Goal: Information Seeking & Learning: Learn about a topic

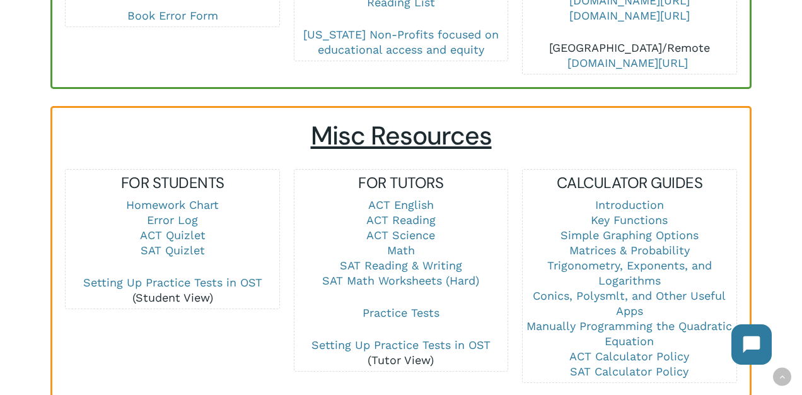
scroll to position [795, 0]
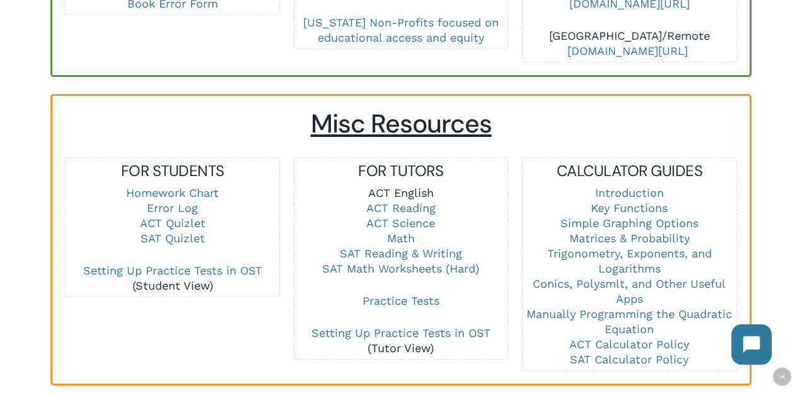
click at [399, 186] on link "ACT English" at bounding box center [401, 192] width 66 height 13
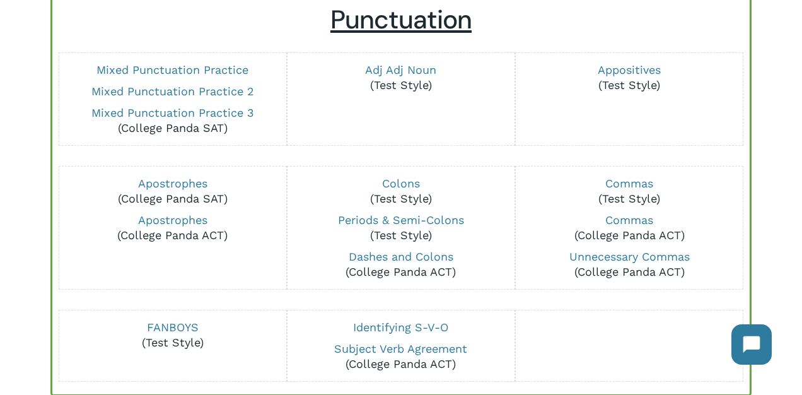
scroll to position [149, 0]
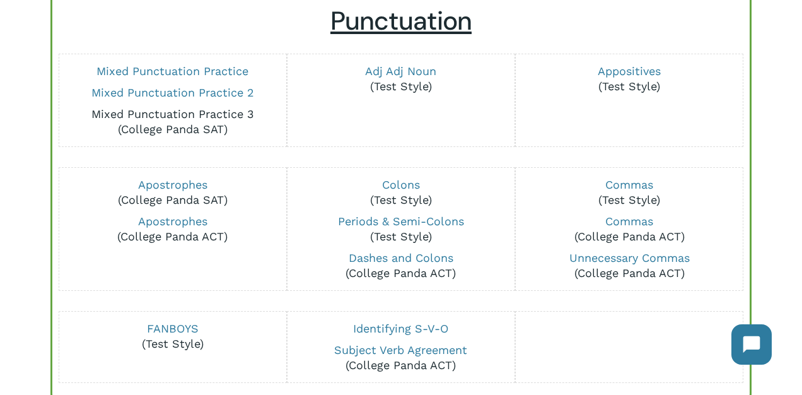
click at [239, 114] on link "Mixed Punctuation Practice 3" at bounding box center [172, 113] width 163 height 13
